Goal: Task Accomplishment & Management: Manage account settings

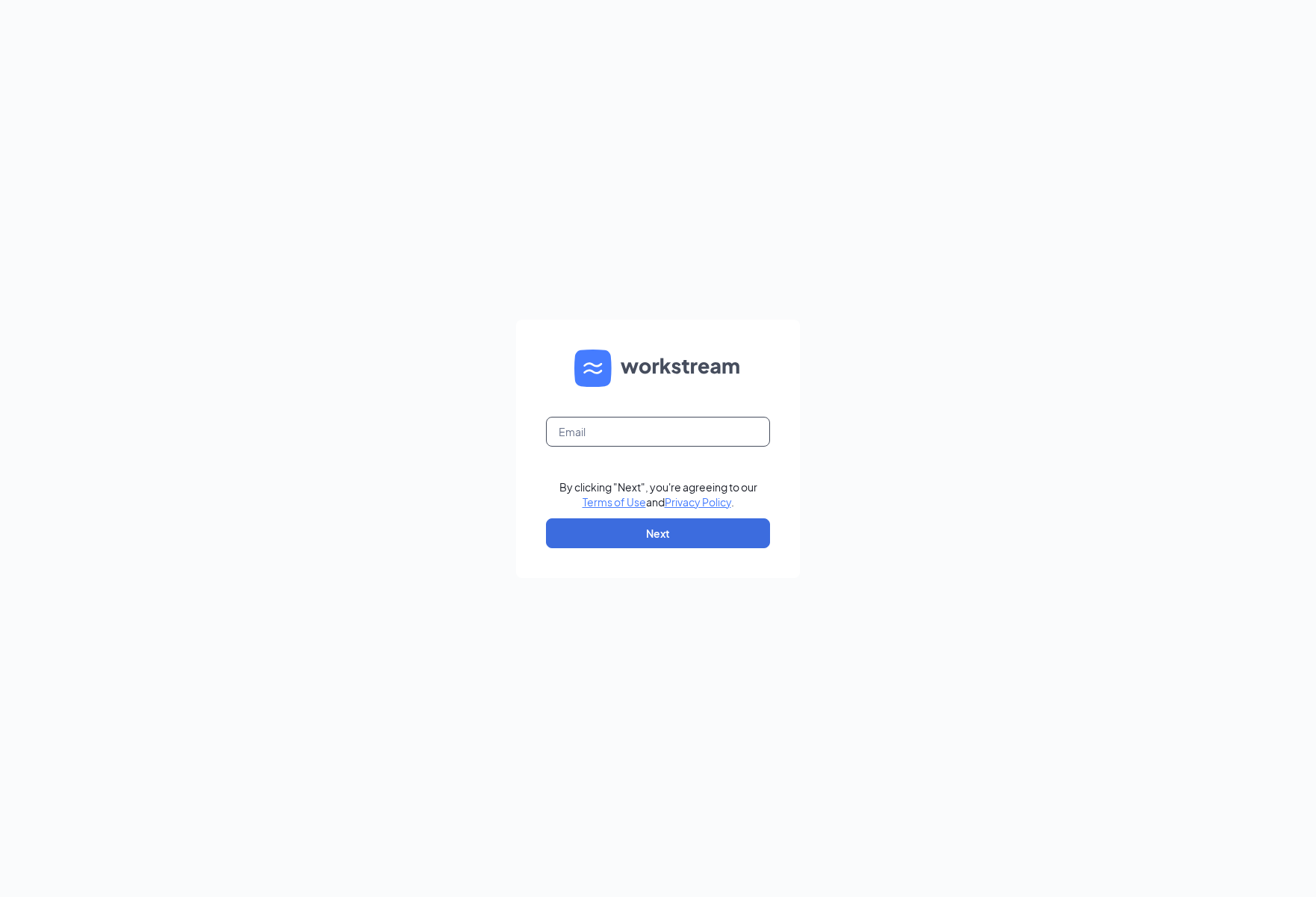
click at [646, 424] on input "text" at bounding box center [658, 432] width 224 height 30
type input "[EMAIL_ADDRESS][DOMAIN_NAME]"
click at [740, 530] on button "Next" at bounding box center [658, 534] width 224 height 30
